Goal: Browse casually: Explore the website without a specific task or goal

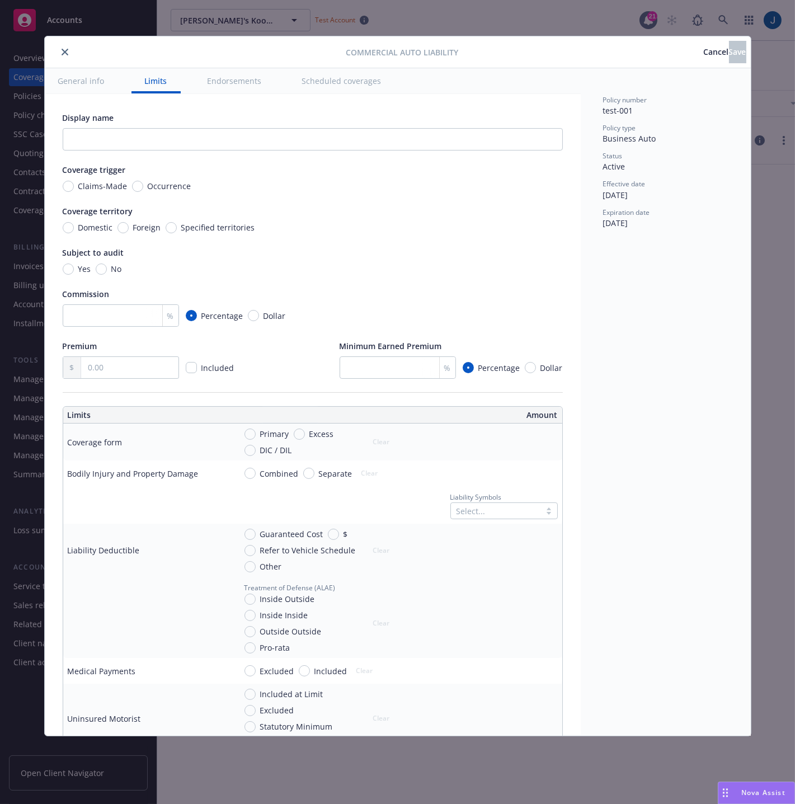
scroll to position [125, 0]
